Goal: Task Accomplishment & Management: Manage account settings

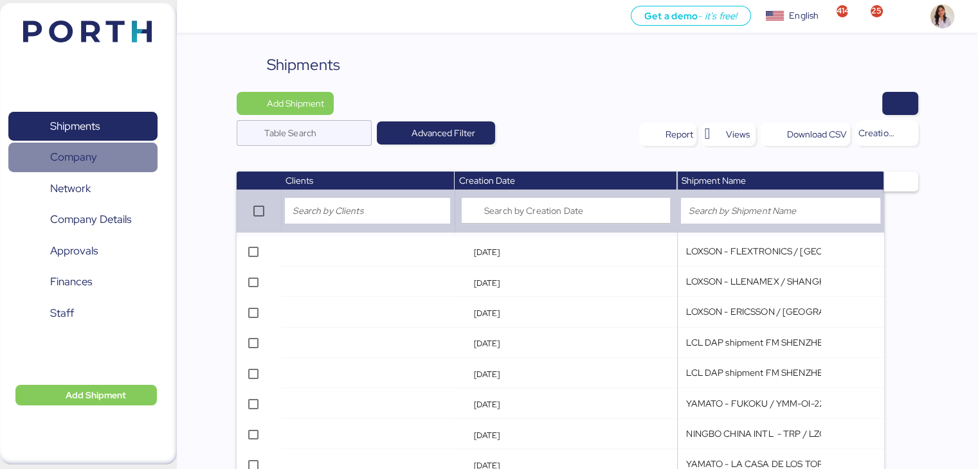
click at [71, 155] on span "Company" at bounding box center [73, 157] width 47 height 19
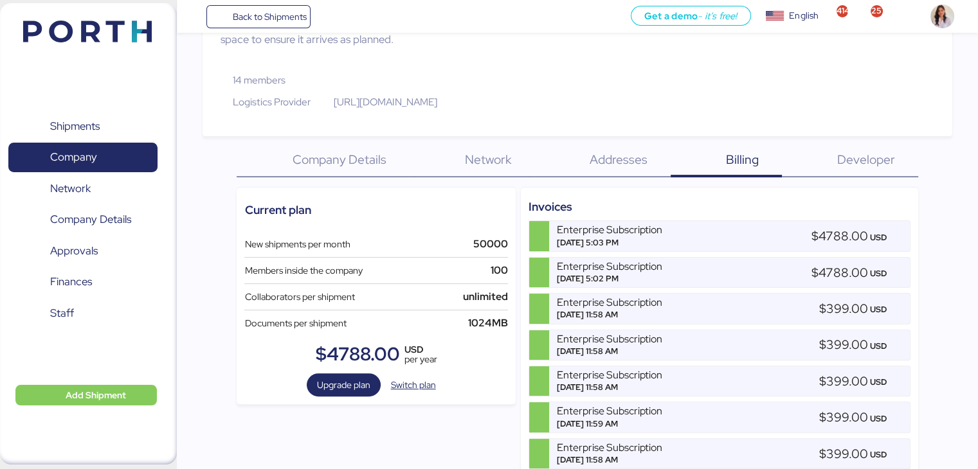
scroll to position [300, 0]
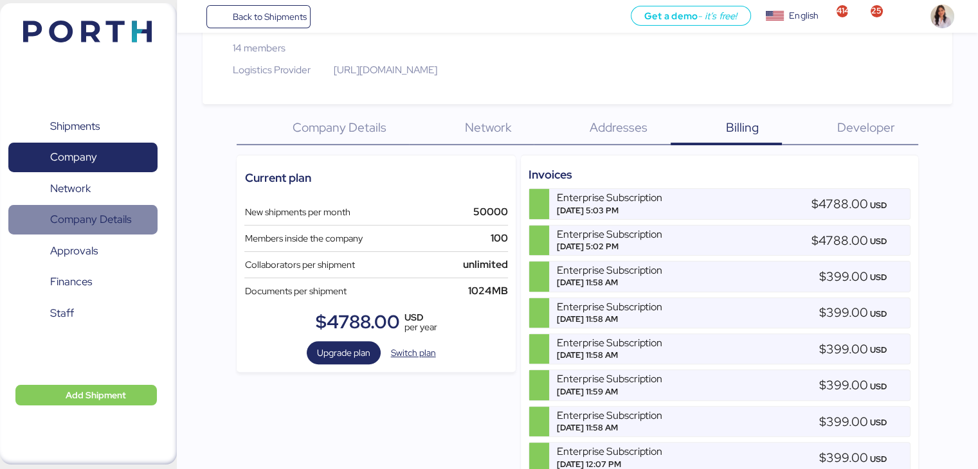
click at [92, 211] on span "Company Details" at bounding box center [90, 219] width 81 height 19
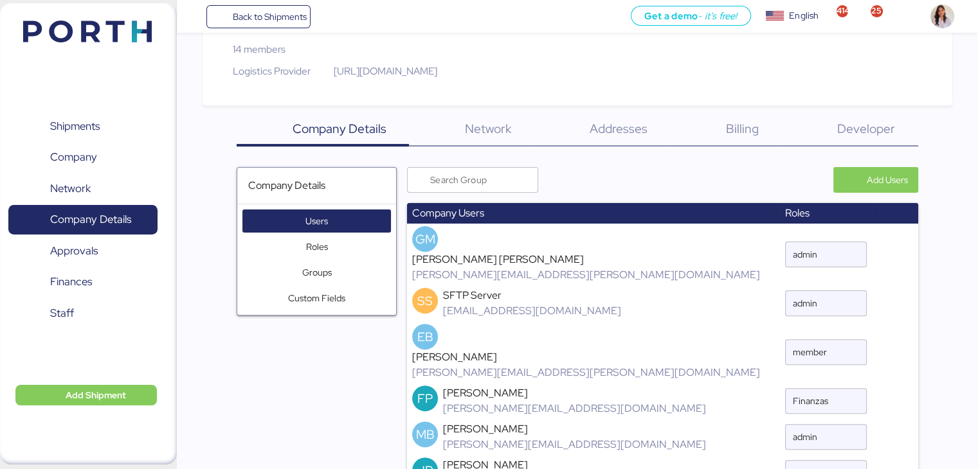
scroll to position [480, 0]
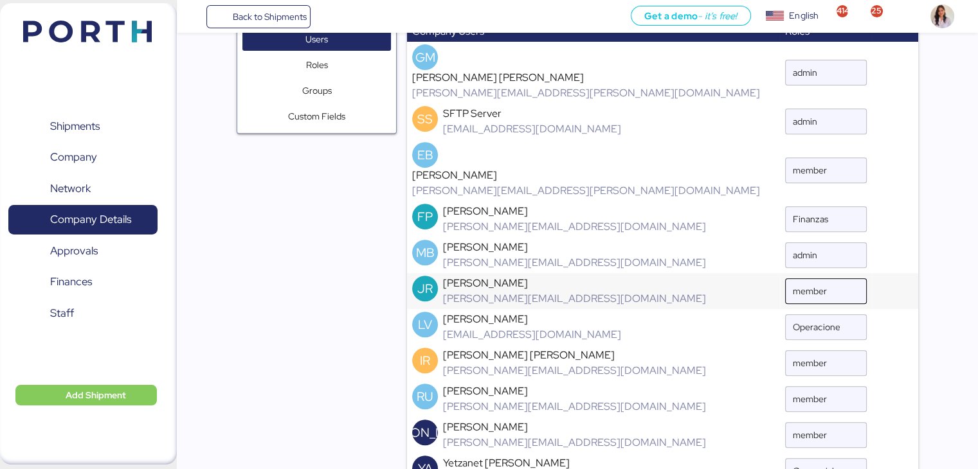
click at [793, 278] on input "member" at bounding box center [816, 291] width 47 height 26
click at [528, 276] on div "JR [PERSON_NAME] Rivas [EMAIL_ADDRESS][DOMAIN_NAME]" at bounding box center [593, 291] width 362 height 31
click at [840, 278] on div at bounding box center [849, 291] width 19 height 26
click at [486, 276] on div "[PERSON_NAME]" at bounding box center [574, 283] width 263 height 15
drag, startPoint x: 519, startPoint y: 361, endPoint x: 441, endPoint y: 356, distance: 78.6
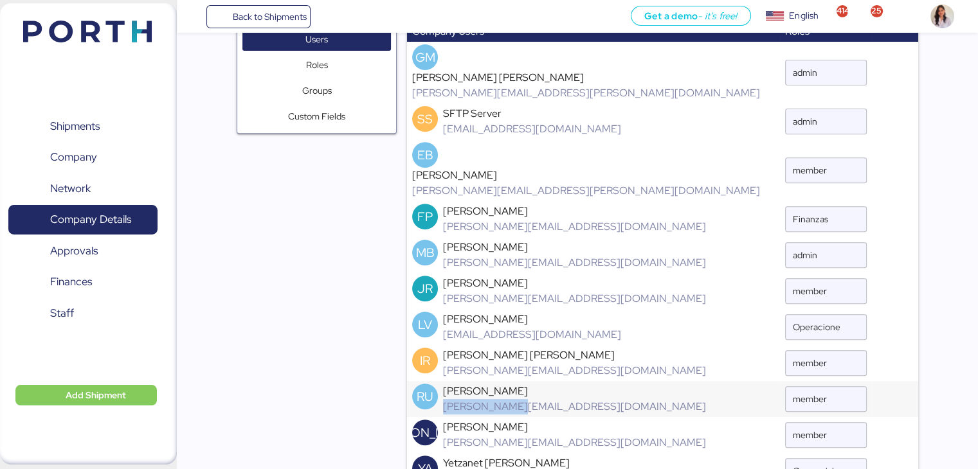
click at [441, 384] on div "RU [PERSON_NAME] [PERSON_NAME][EMAIL_ADDRESS][DOMAIN_NAME]" at bounding box center [593, 399] width 362 height 31
click at [327, 323] on div "Company Details Users Roles Groups Custom Fields" at bounding box center [322, 273] width 170 height 576
